Goal: Information Seeking & Learning: Learn about a topic

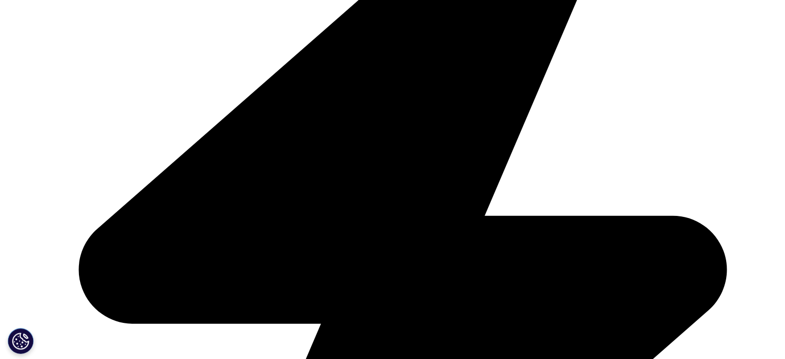
scroll to position [568, 0]
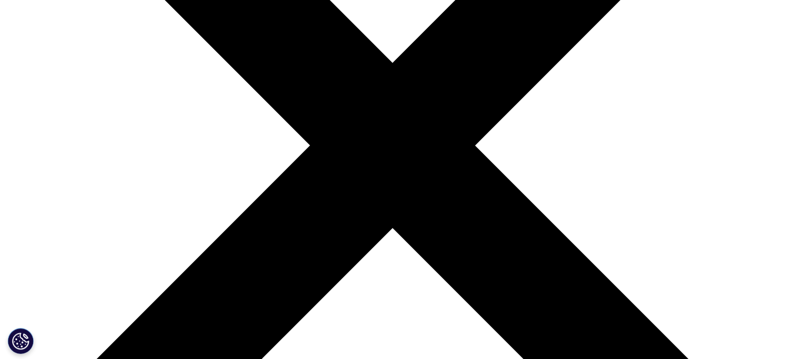
scroll to position [256, 0]
